Goal: Task Accomplishment & Management: Use online tool/utility

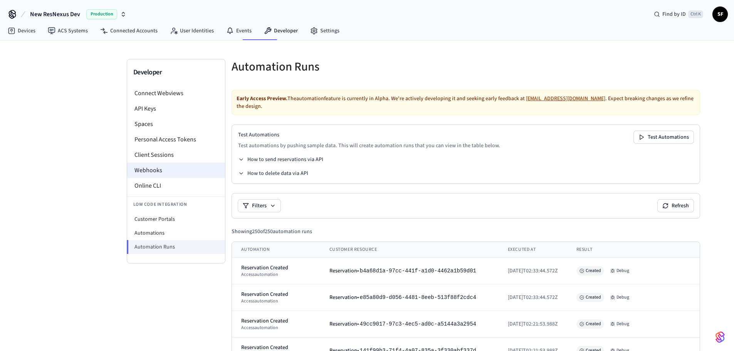
click at [153, 163] on li "Webhooks" at bounding box center [176, 170] width 98 height 15
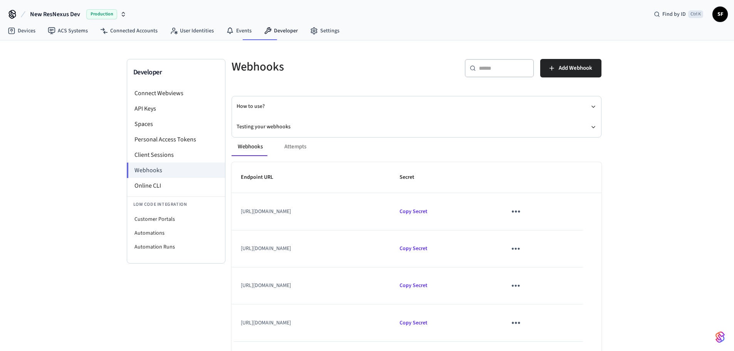
click at [287, 139] on div "Webhooks Attempts" at bounding box center [417, 147] width 370 height 19
click at [281, 123] on button "Testing your webhooks" at bounding box center [417, 127] width 360 height 20
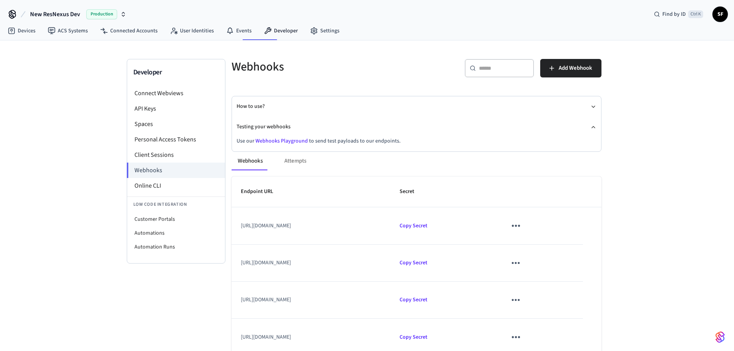
click at [273, 137] on link "Webhooks Playground" at bounding box center [282, 141] width 52 height 8
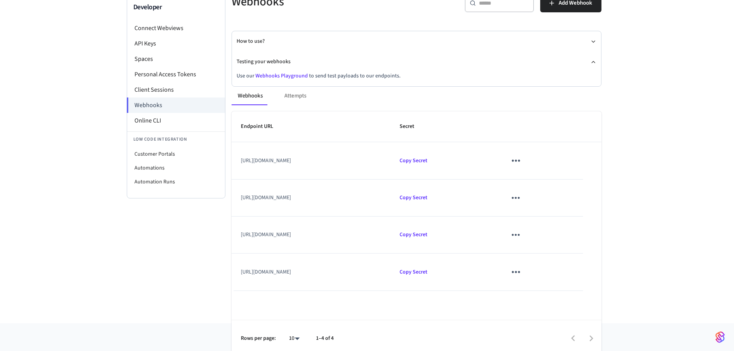
click at [370, 264] on td "[URL][DOMAIN_NAME]" at bounding box center [311, 272] width 159 height 37
click at [522, 268] on icon "sticky table" at bounding box center [516, 272] width 12 height 12
click at [470, 77] on div at bounding box center [370, 175] width 740 height 351
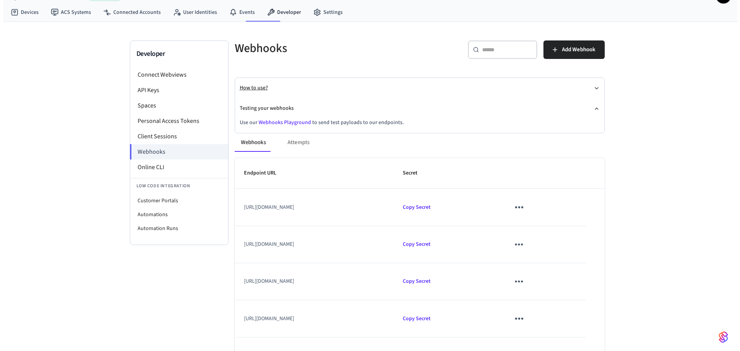
scroll to position [0, 0]
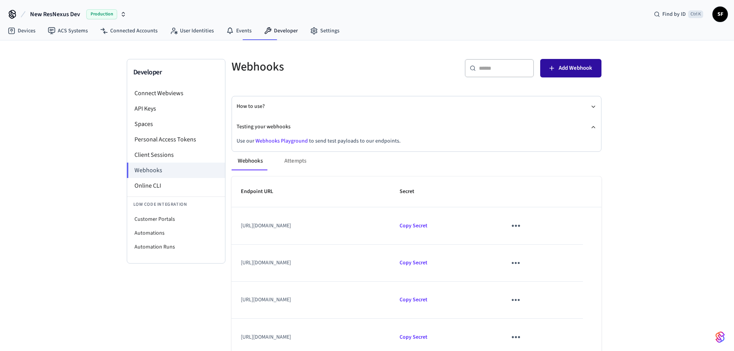
click at [562, 72] on button "Add Webhook" at bounding box center [570, 68] width 61 height 19
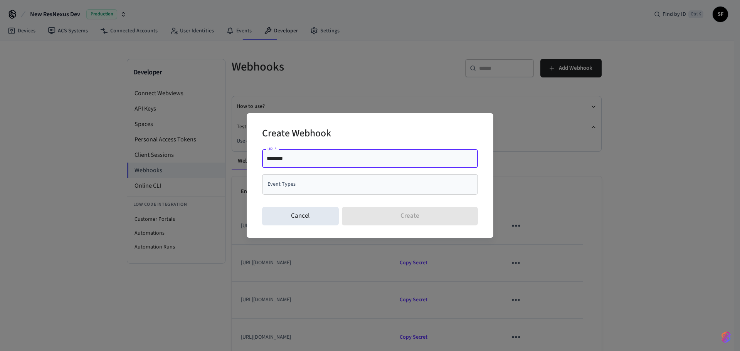
click at [260, 181] on div "Create Webhook URL   * ******** URL   * Event Types Event Types Cancel Create" at bounding box center [370, 175] width 247 height 124
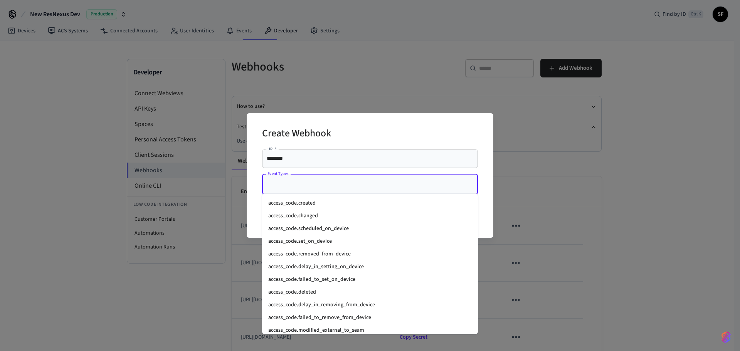
click at [278, 186] on input "Event Types" at bounding box center [364, 184] width 197 height 13
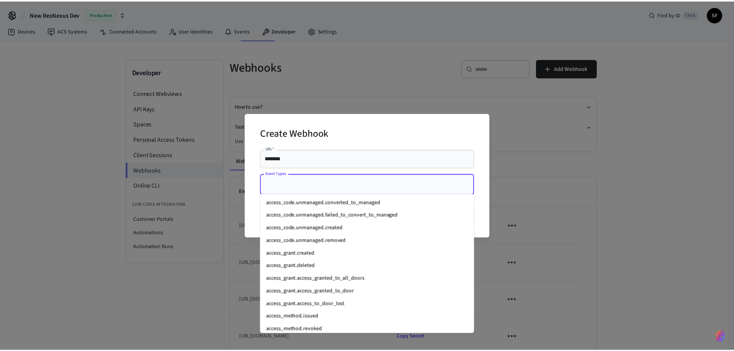
scroll to position [169, 0]
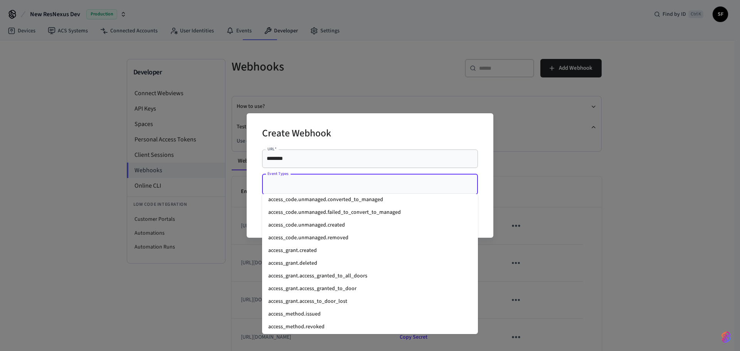
click at [673, 224] on div "Create Webhook URL   * ******** URL   * Event Types Event Types Cancel Create" at bounding box center [370, 175] width 740 height 351
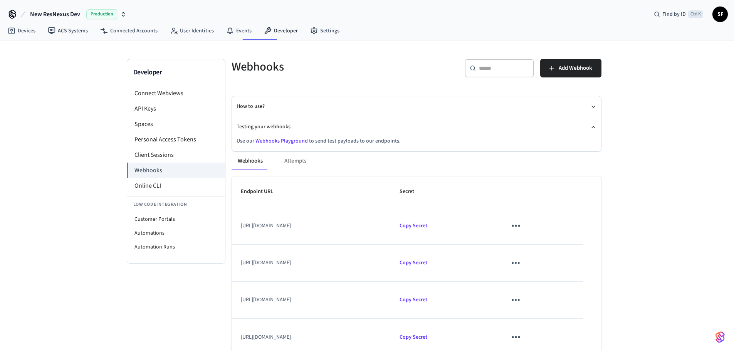
click at [715, 67] on div "Developer Connect Webviews API Keys Spaces Personal Access Tokens Client Sessio…" at bounding box center [367, 214] width 734 height 348
